Goal: Information Seeking & Learning: Learn about a topic

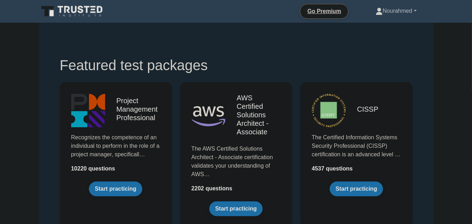
click at [411, 13] on link "Nourahmed" at bounding box center [396, 11] width 75 height 14
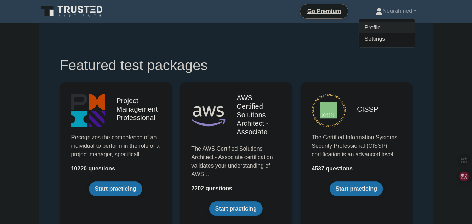
click at [374, 24] on link "Profile" at bounding box center [387, 27] width 56 height 11
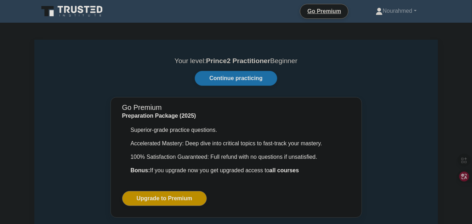
click at [257, 76] on link "Continue practicing" at bounding box center [236, 78] width 82 height 15
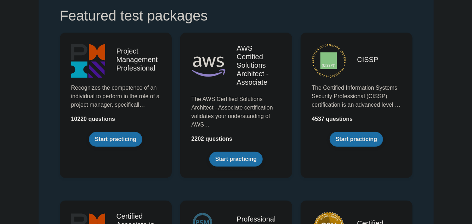
scroll to position [50, 0]
click at [119, 143] on link "Start practicing" at bounding box center [115, 138] width 53 height 15
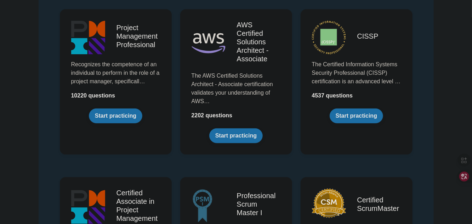
scroll to position [84, 0]
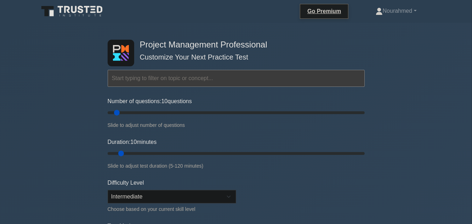
scroll to position [30, 0]
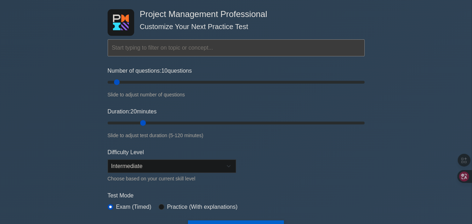
type input "20"
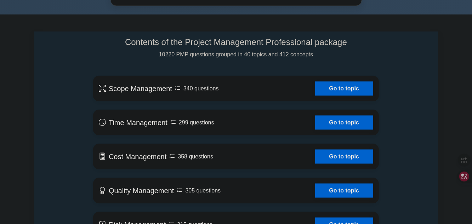
scroll to position [441, 0]
